Goal: Find specific page/section: Find specific page/section

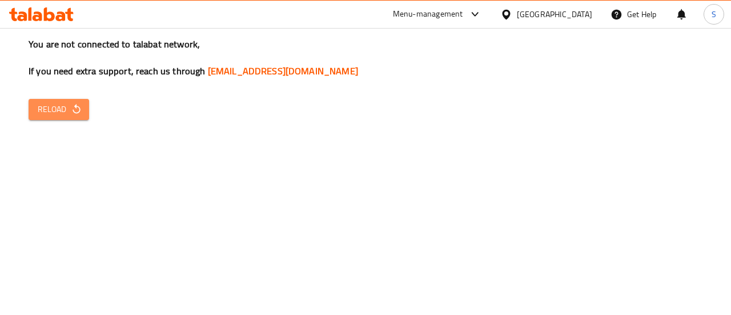
click at [71, 114] on icon "button" at bounding box center [76, 108] width 11 height 11
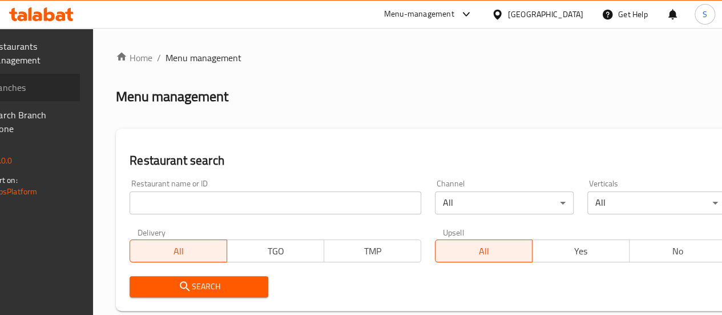
click at [71, 91] on span "Branches" at bounding box center [30, 88] width 82 height 14
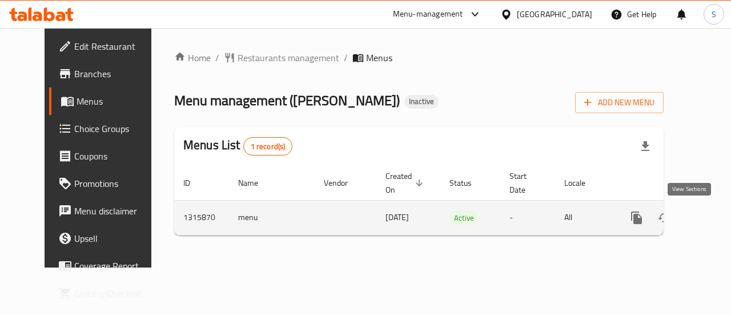
click at [712, 216] on icon "enhanced table" at bounding box center [719, 218] width 14 height 14
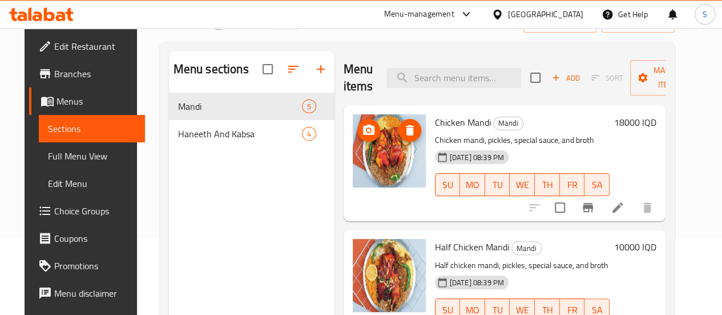
scroll to position [77, 0]
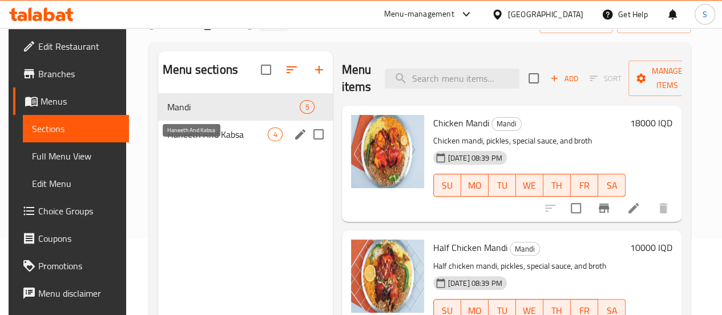
click at [207, 141] on span "Haneeth And Kabsa" at bounding box center [217, 134] width 101 height 14
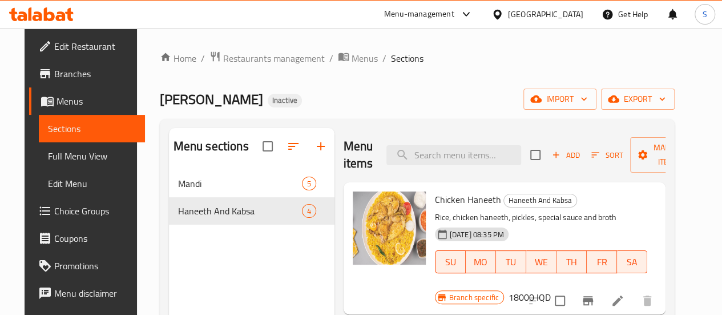
click at [251, 67] on div "Home / Restaurants management / Menus / Sections Mandi Al Maidan Inactive impor…" at bounding box center [417, 251] width 515 height 401
click at [232, 58] on span "Restaurants management" at bounding box center [274, 58] width 102 height 14
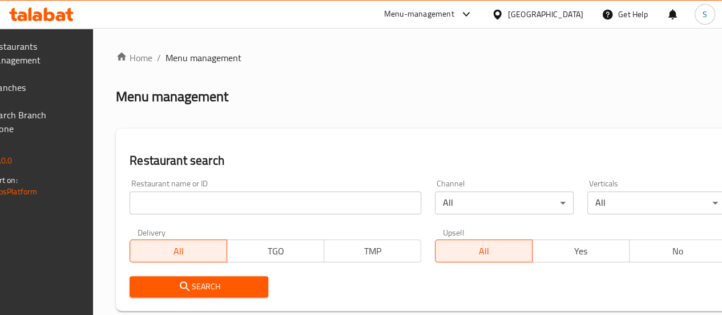
click at [71, 87] on span "Branches" at bounding box center [30, 88] width 82 height 14
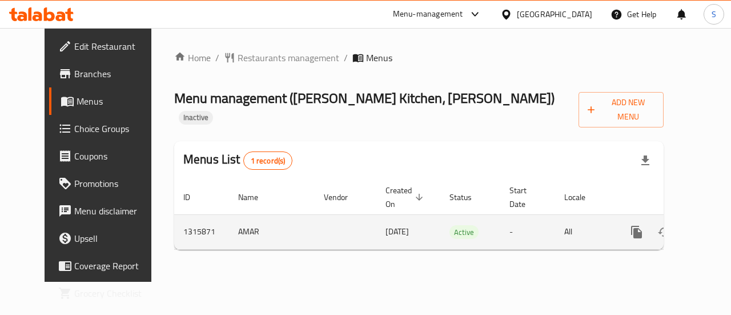
click at [712, 225] on icon "enhanced table" at bounding box center [719, 232] width 14 height 14
